Goal: Use online tool/utility

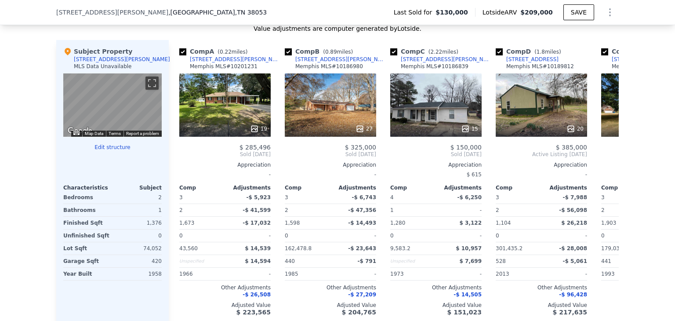
scroll to position [849, 0]
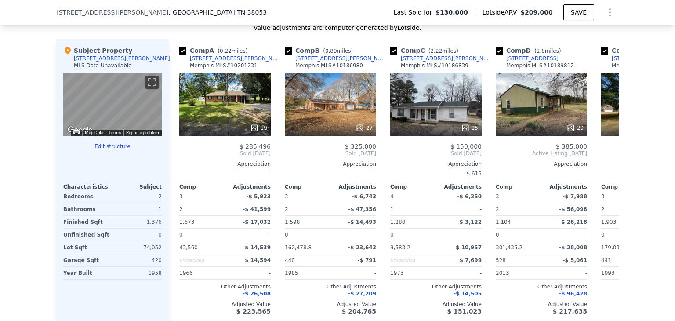
click at [116, 150] on button "Edit structure" at bounding box center [112, 146] width 98 height 7
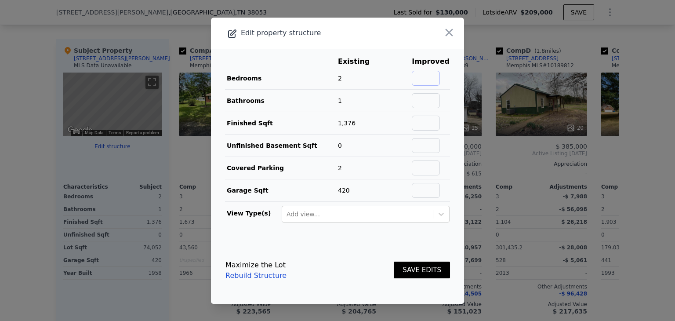
click at [427, 75] on input "text" at bounding box center [426, 78] width 28 height 15
type input "3"
click at [425, 98] on input "text" at bounding box center [426, 100] width 28 height 15
type input "2"
click at [419, 265] on button "SAVE EDITS" at bounding box center [422, 270] width 56 height 17
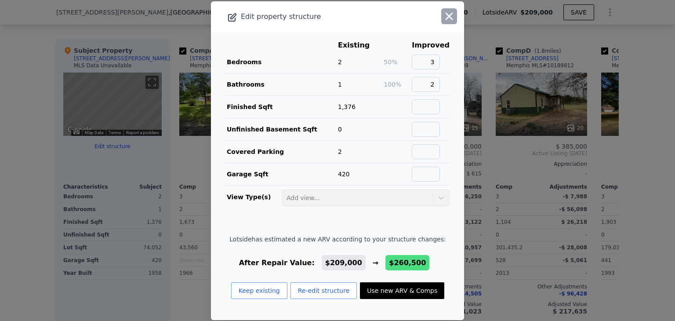
click at [443, 17] on icon "button" at bounding box center [449, 16] width 12 height 12
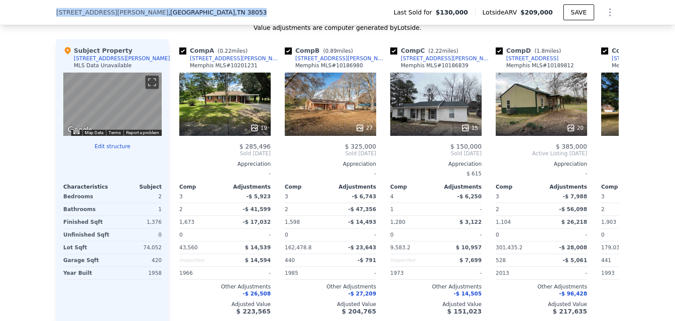
drag, startPoint x: 183, startPoint y: 11, endPoint x: 47, endPoint y: 13, distance: 135.8
click at [47, 13] on div "[STREET_ADDRESS][PERSON_NAME] Last Sold for $130,000 Lotside ARV $209,000 SAVE" at bounding box center [337, 12] width 675 height 25
copy div "[STREET_ADDRESS][PERSON_NAME]"
